Goal: Task Accomplishment & Management: Use online tool/utility

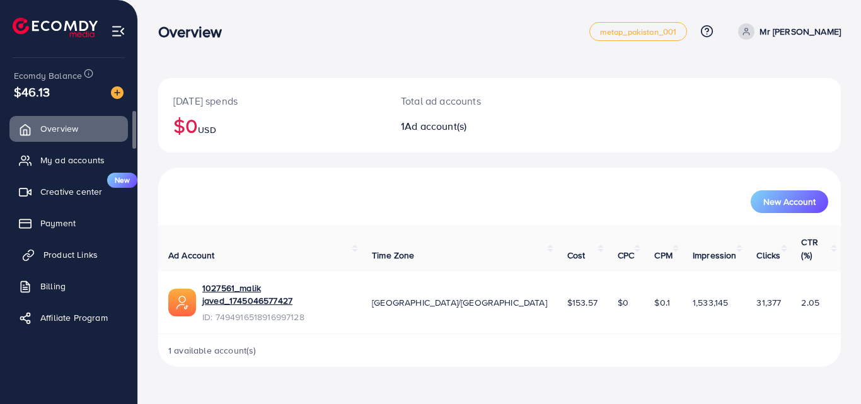
click at [65, 249] on span "Product Links" at bounding box center [70, 254] width 54 height 13
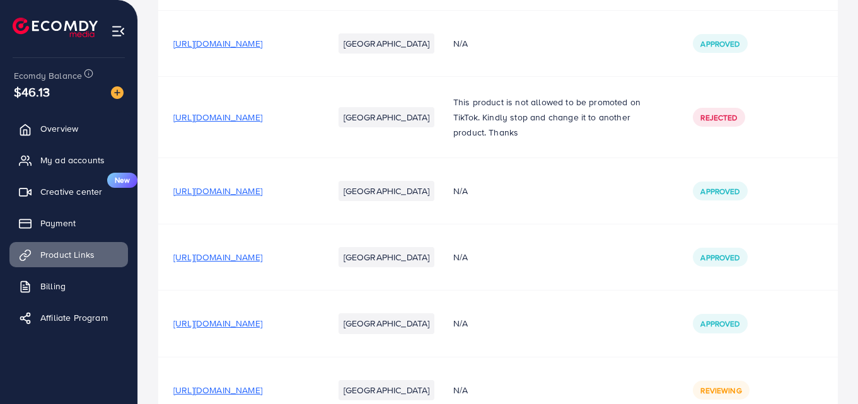
scroll to position [485, 0]
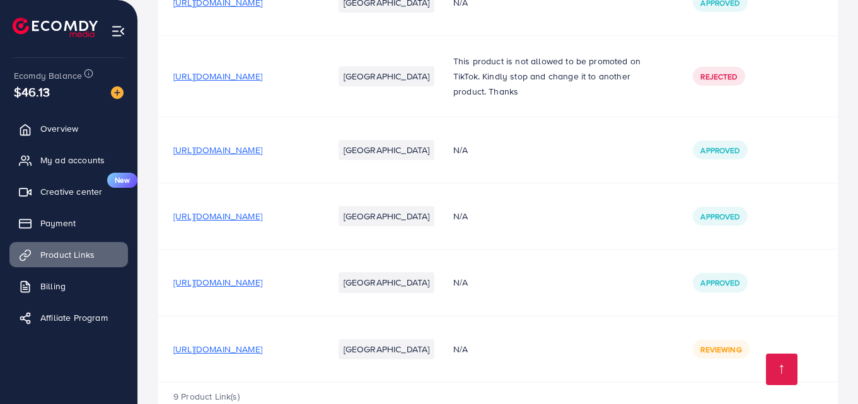
scroll to position [485, 0]
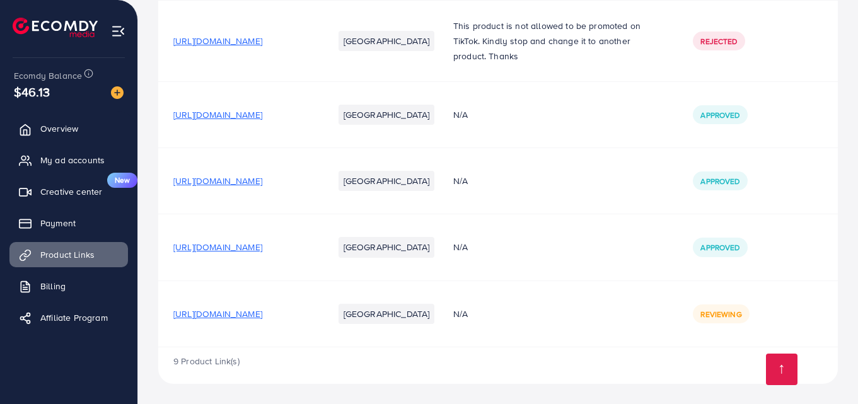
click at [262, 313] on span "[URL][DOMAIN_NAME]" at bounding box center [217, 314] width 89 height 13
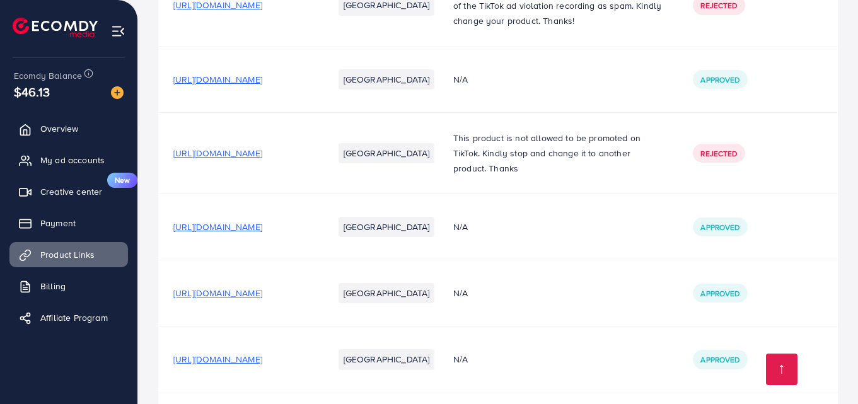
scroll to position [485, 0]
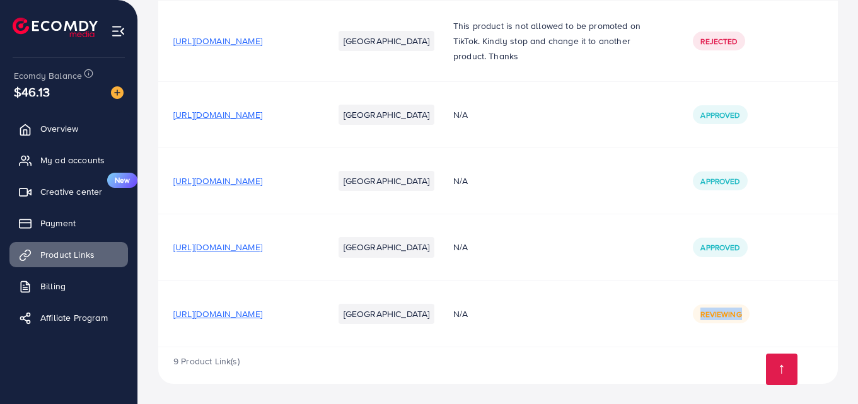
drag, startPoint x: 703, startPoint y: 309, endPoint x: 837, endPoint y: 316, distance: 134.4
click at [837, 316] on td "Reviewing" at bounding box center [758, 314] width 160 height 66
